Goal: Transaction & Acquisition: Purchase product/service

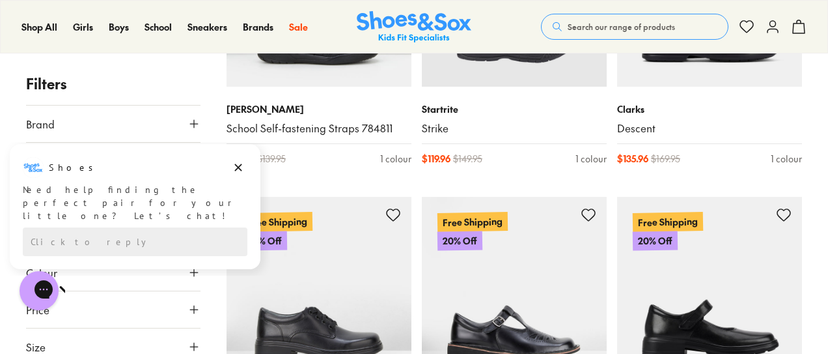
scroll to position [1521, 0]
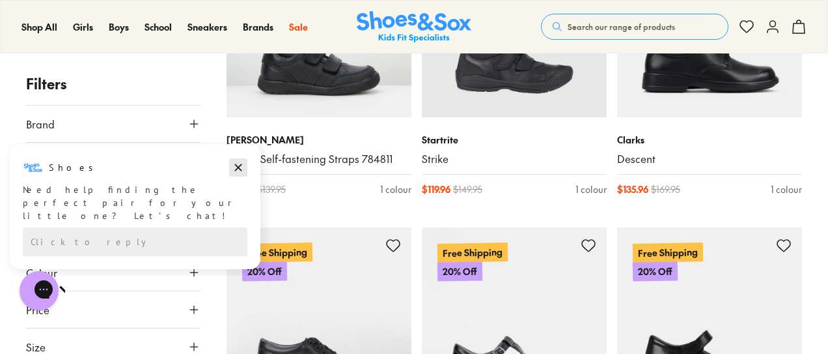
click at [232, 171] on icon "Dismiss campaign" at bounding box center [238, 168] width 13 height 16
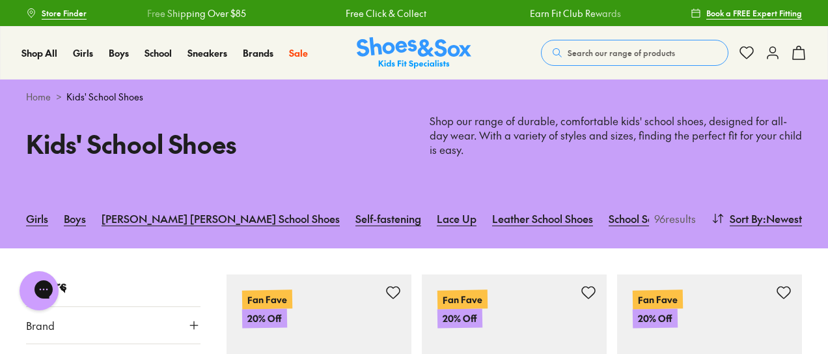
click at [684, 219] on link "Kids' Sports Shoes" at bounding box center [727, 218] width 86 height 29
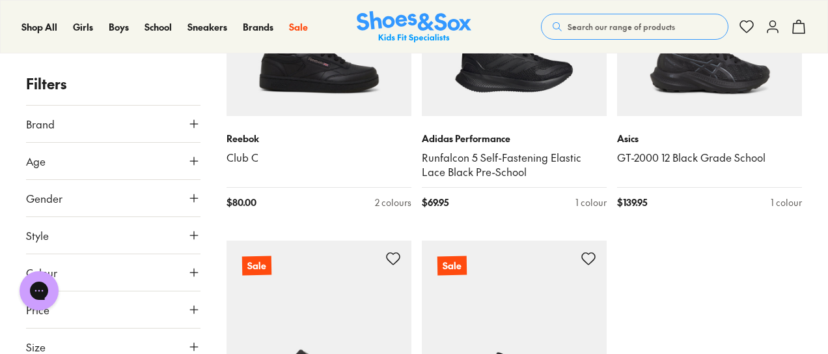
scroll to position [3052, 0]
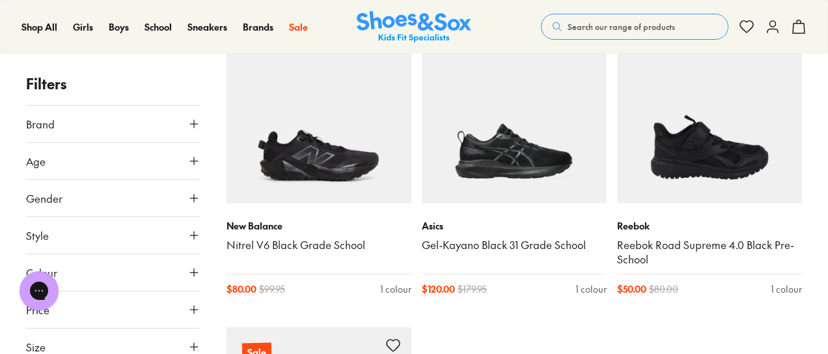
scroll to position [3570, 0]
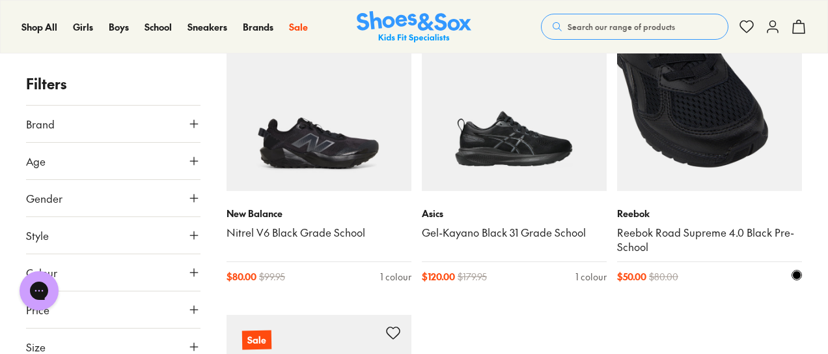
click at [694, 230] on link "Reebok Road Supreme 4.0 Black Pre-School" at bounding box center [709, 239] width 185 height 29
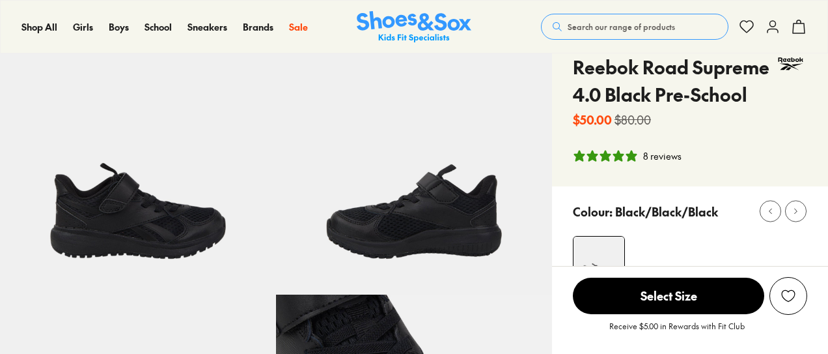
select select "*"
